Goal: Find specific page/section: Find specific page/section

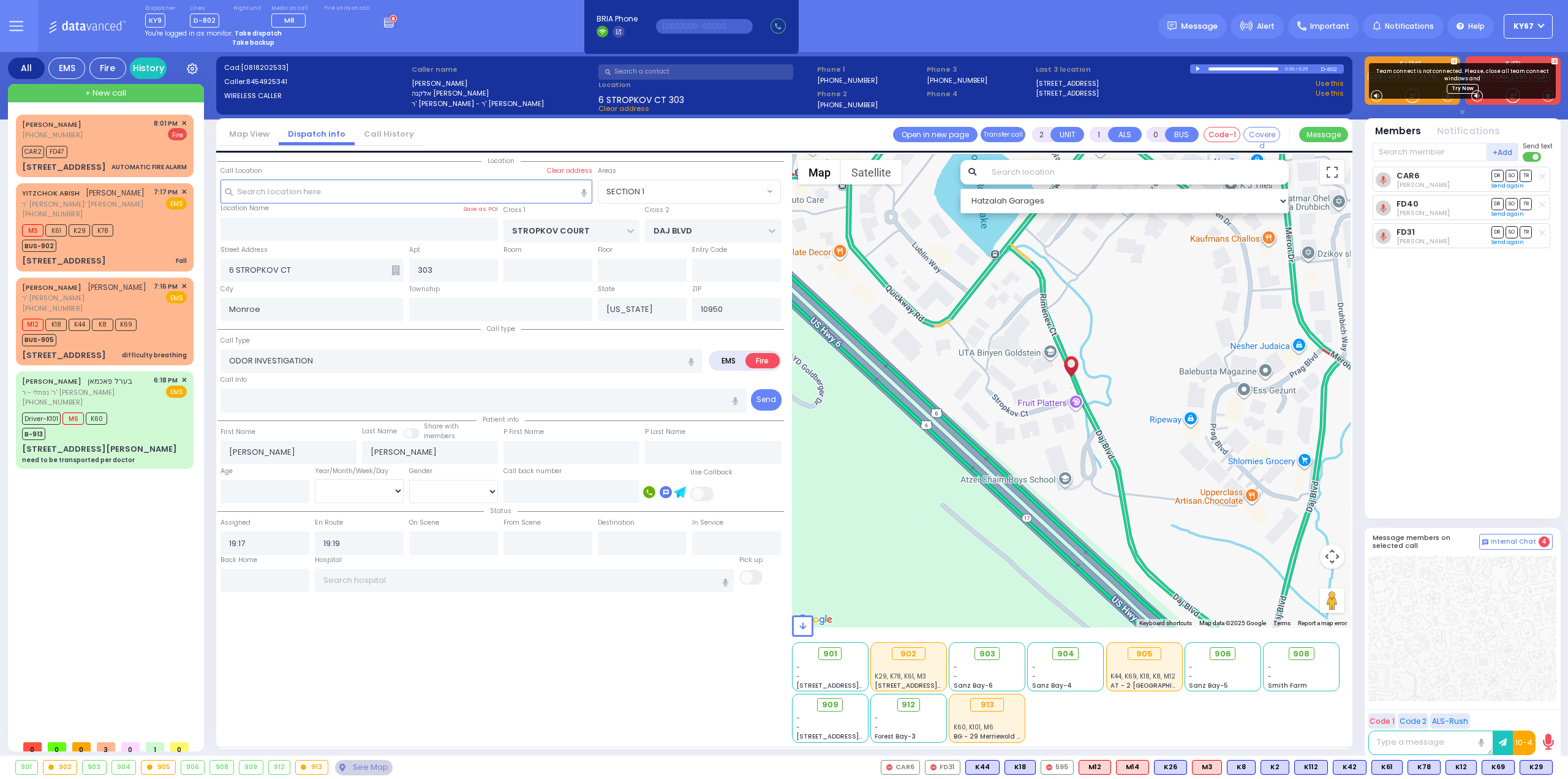
select select "SECTION 1"
select select
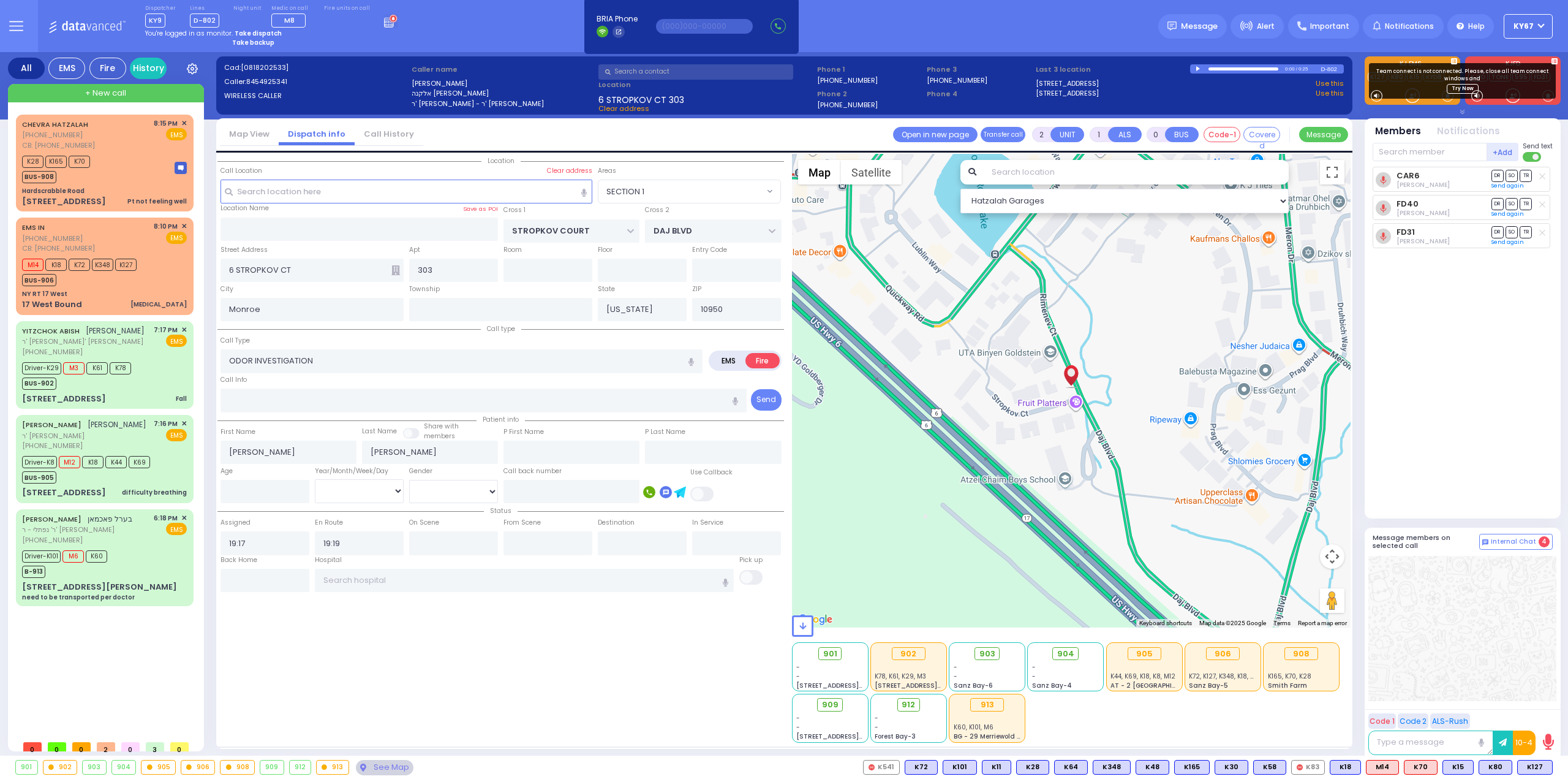
click at [291, 684] on div "Location All areas" at bounding box center [501, 448] width 567 height 589
click at [589, 651] on div "Location All areas" at bounding box center [501, 448] width 567 height 589
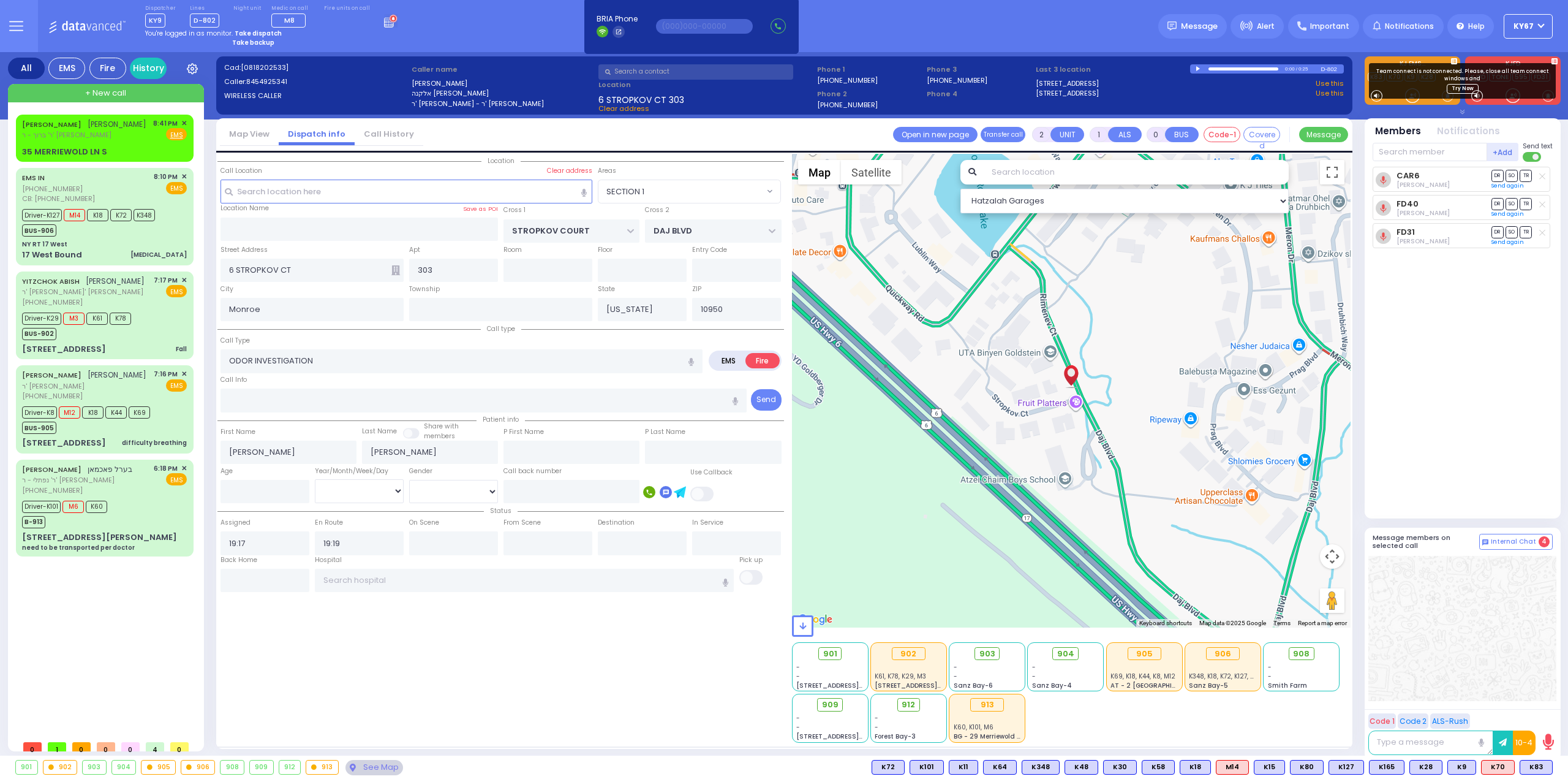
select select "SECTION 1"
select select
